Goal: Check status: Check status

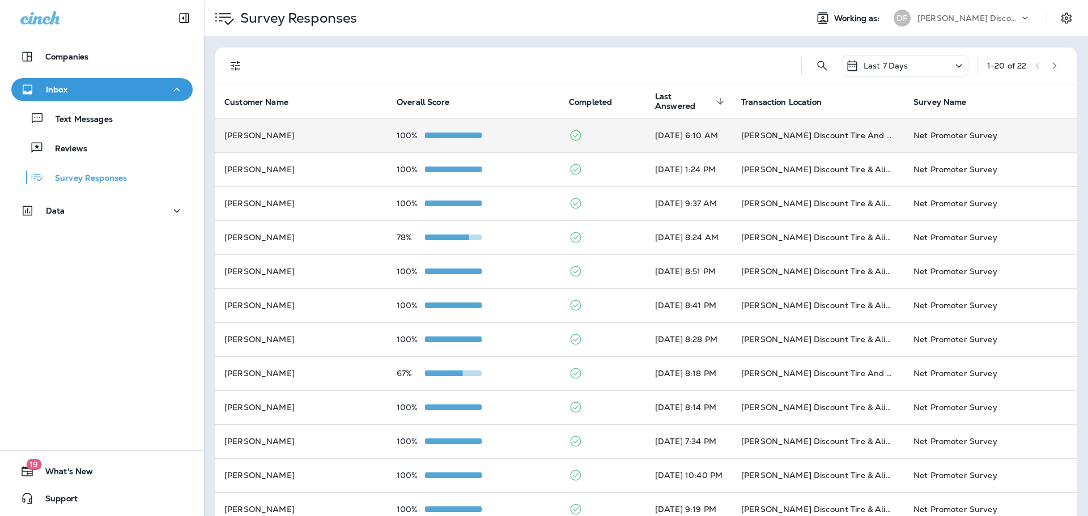
click at [459, 127] on td "100%" at bounding box center [473, 135] width 172 height 34
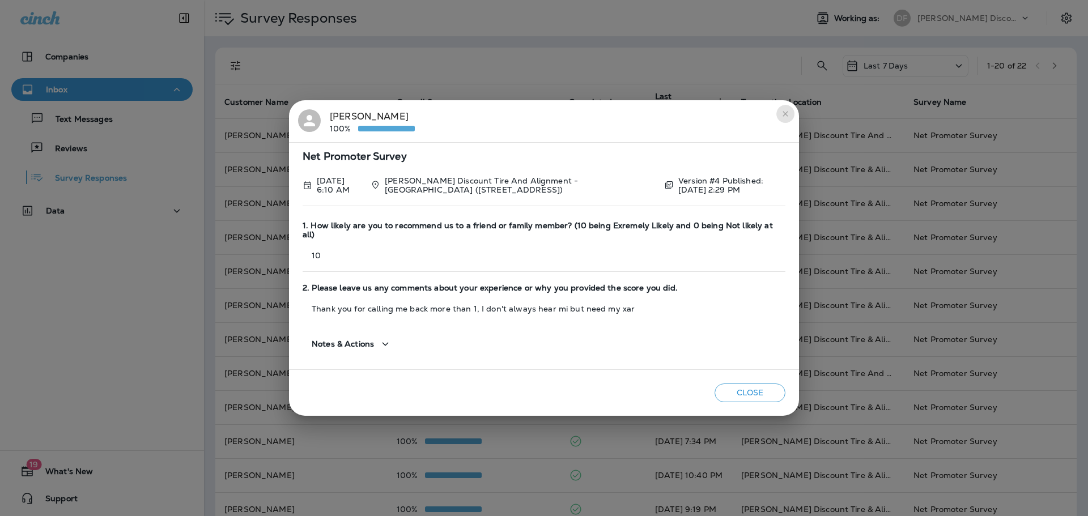
click at [785, 117] on icon "close" at bounding box center [785, 113] width 9 height 9
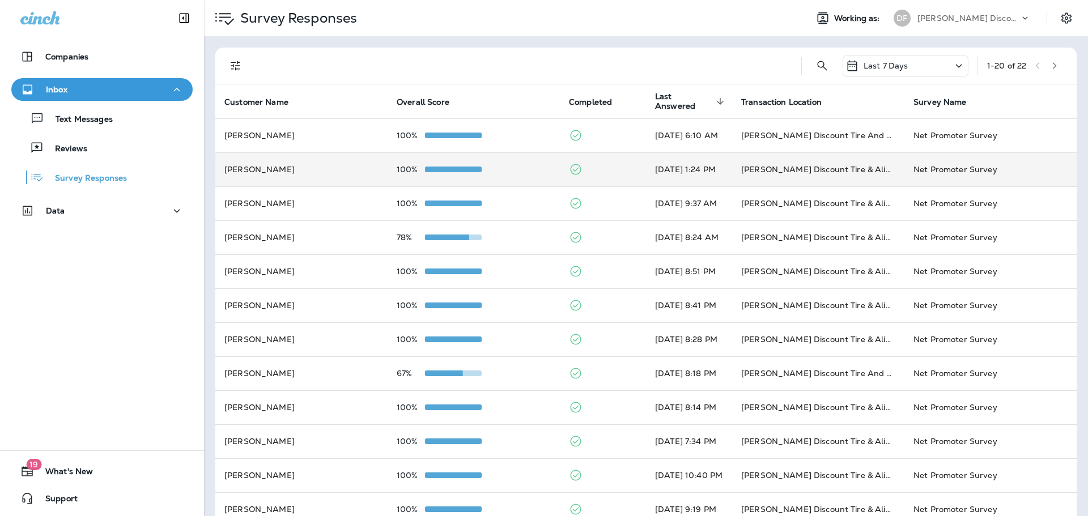
click at [425, 168] on span at bounding box center [453, 170] width 57 height 6
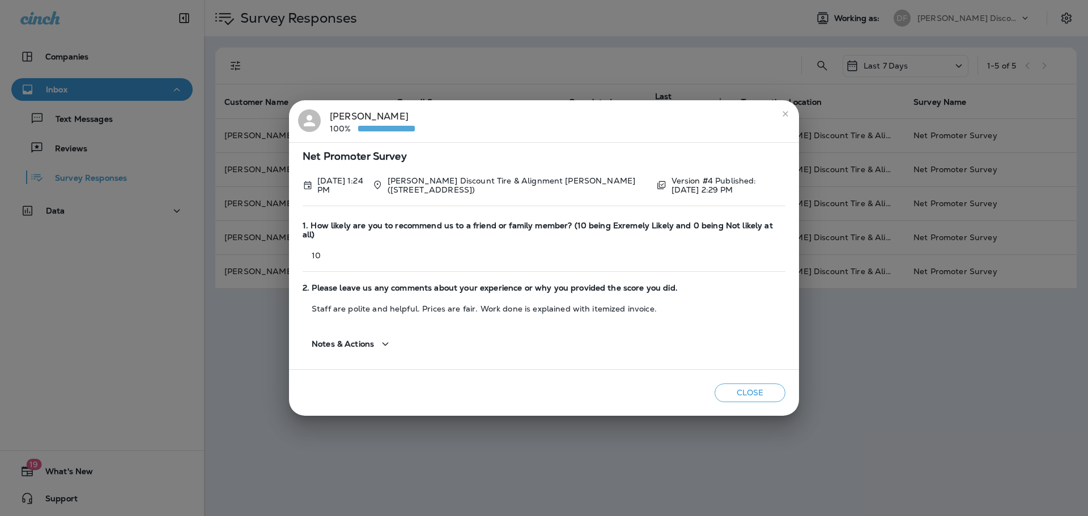
click at [783, 118] on icon "close" at bounding box center [785, 113] width 9 height 9
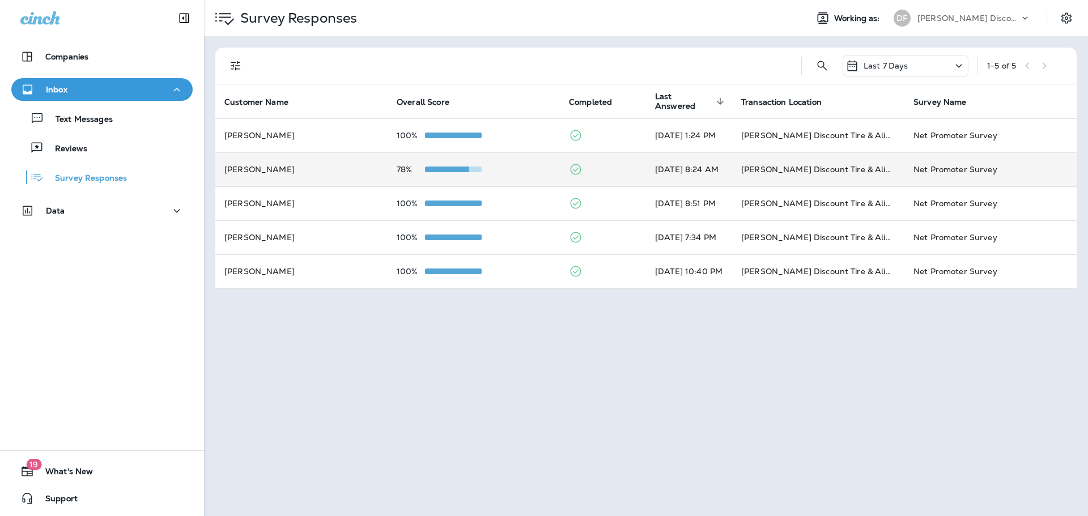
click at [446, 173] on div at bounding box center [453, 169] width 57 height 9
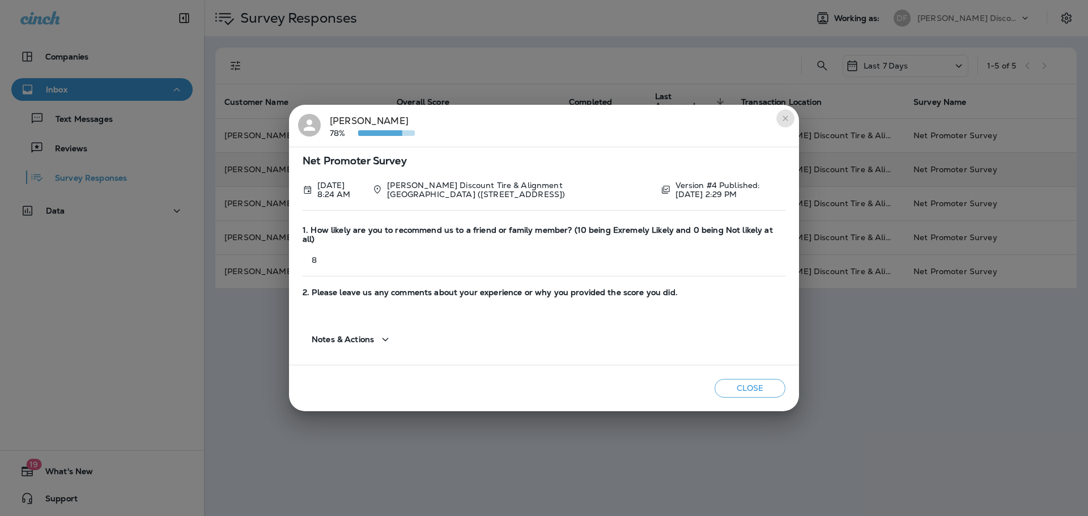
click at [786, 123] on icon "close" at bounding box center [785, 118] width 9 height 9
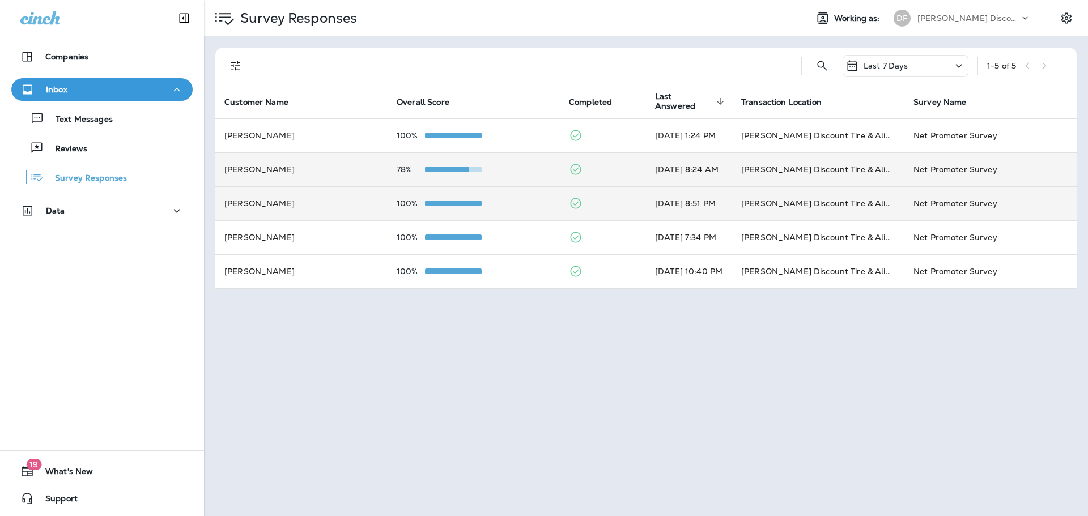
click at [442, 206] on span at bounding box center [453, 204] width 57 height 6
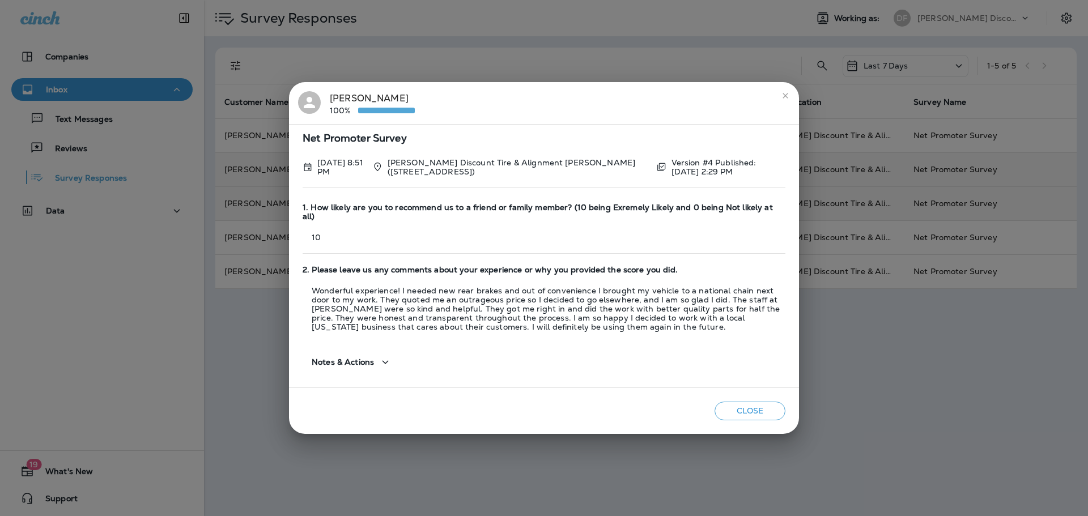
click at [787, 100] on icon "close" at bounding box center [785, 95] width 9 height 9
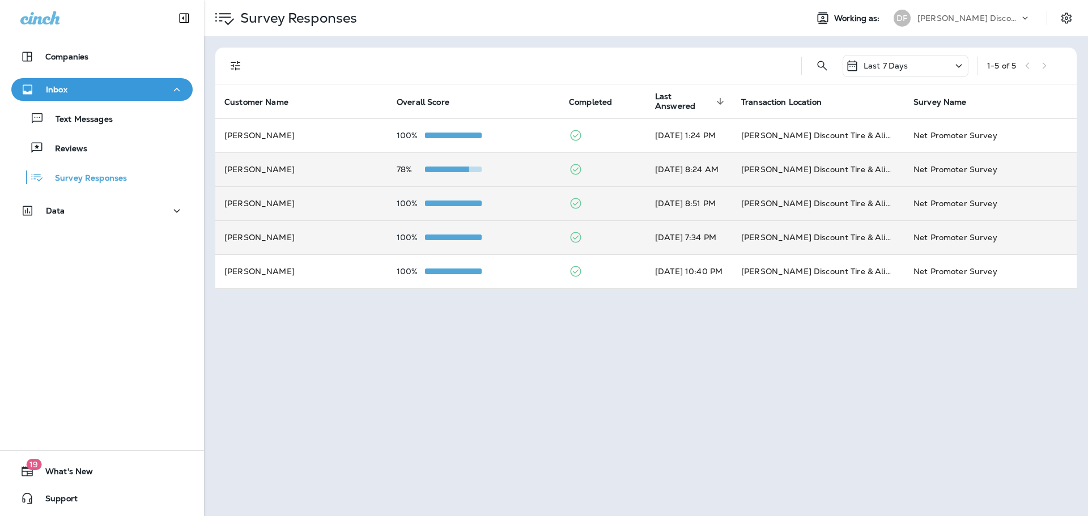
click at [442, 232] on td "100%" at bounding box center [473, 237] width 172 height 34
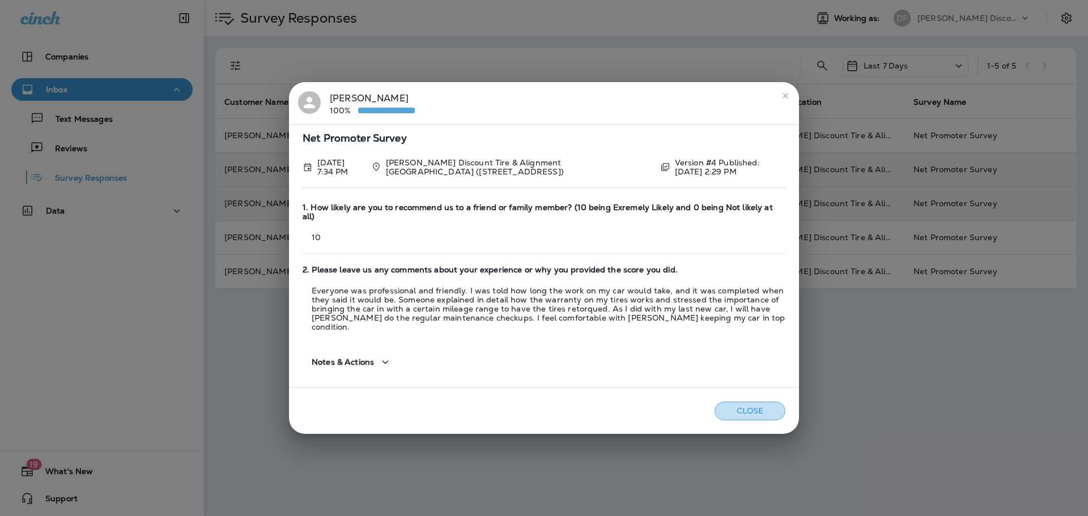
click at [748, 402] on button "Close" at bounding box center [749, 411] width 71 height 19
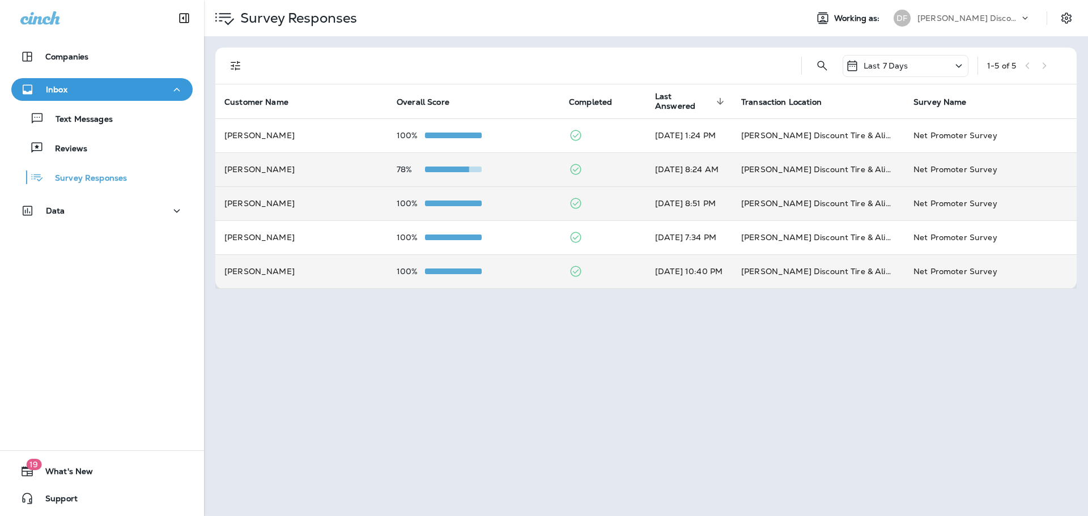
click at [472, 267] on div at bounding box center [453, 271] width 57 height 9
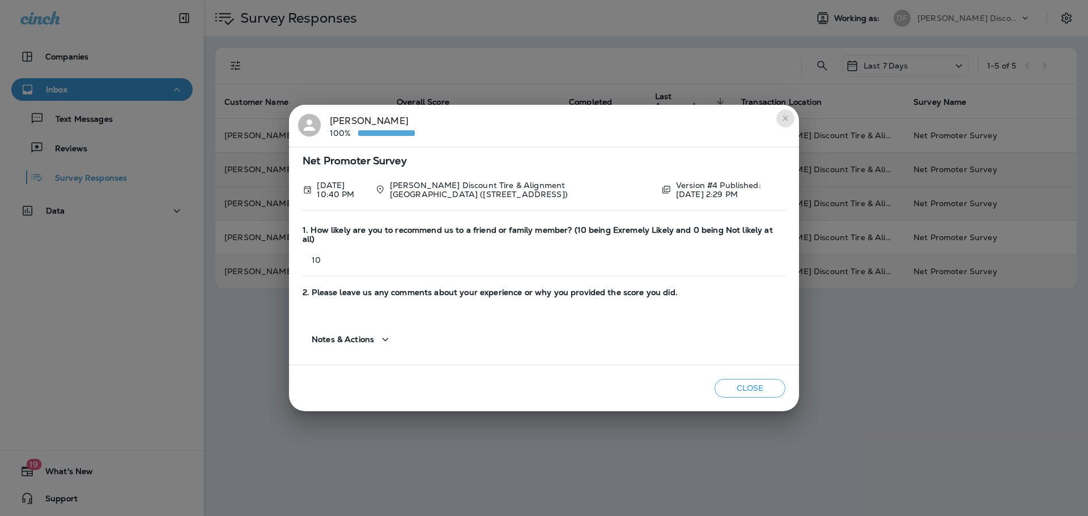
click at [786, 121] on icon "close" at bounding box center [784, 118] width 5 height 5
